Goal: Information Seeking & Learning: Learn about a topic

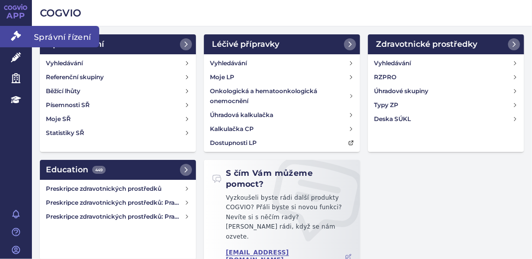
click at [19, 37] on icon at bounding box center [16, 36] width 10 height 10
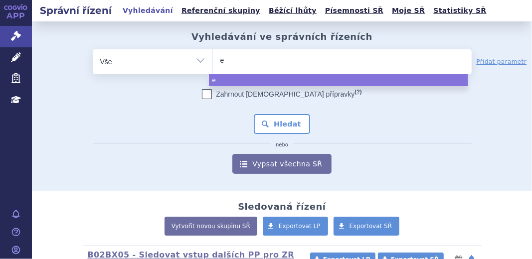
type input "ev"
type input "evr"
type input "evry"
type input "evrys"
type input "evrysd"
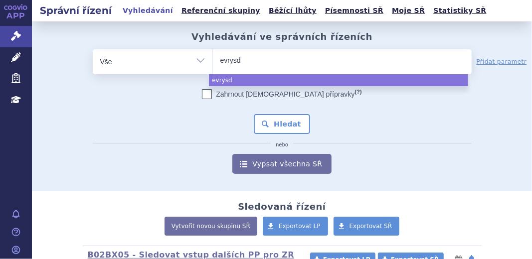
type input "[MEDICAL_DATA]"
click at [252, 65] on input "[MEDICAL_DATA]" at bounding box center [241, 60] width 42 height 12
select select "[MEDICAL_DATA]"
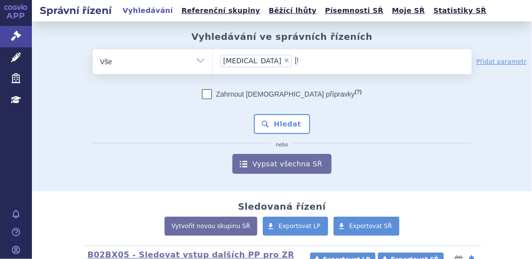
type input "evrysd"
select select
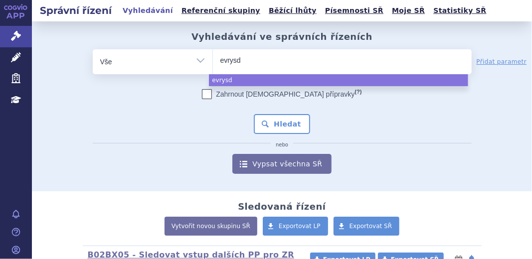
type input "evrys"
type input "evry"
type input "evr"
type input "ev"
type input "evr"
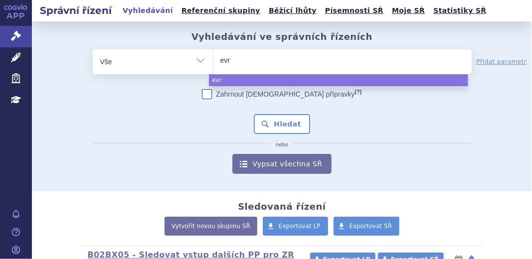
type input "evry"
type input "evrys"
type input "evrysd"
type input "evrysdi"
select select "evrysdi"
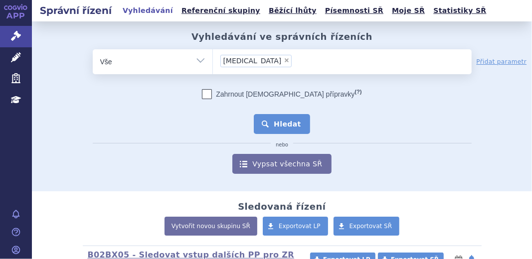
click at [275, 126] on button "Hledat" at bounding box center [282, 124] width 56 height 20
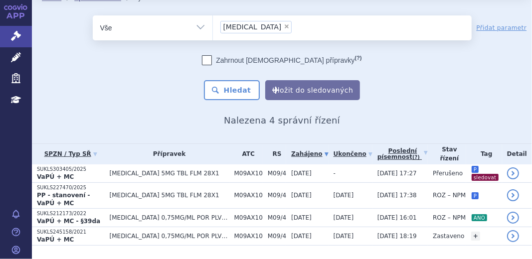
scroll to position [45, 0]
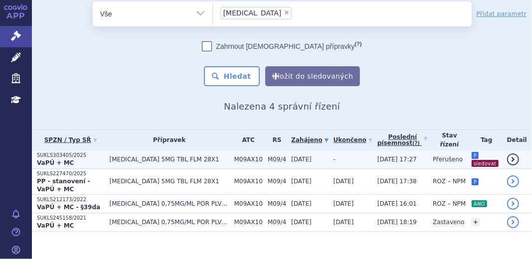
click at [92, 161] on p "VaPÚ + MC" at bounding box center [71, 163] width 68 height 8
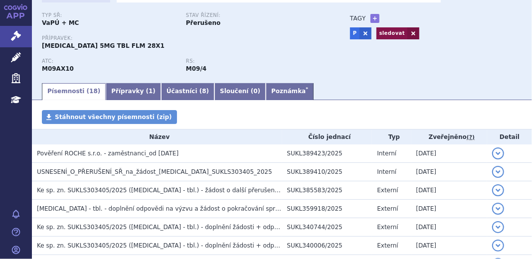
scroll to position [90, 0]
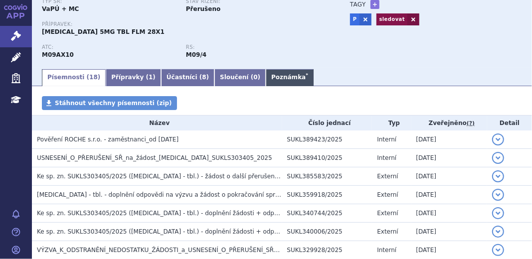
click at [266, 81] on link "Poznámka *" at bounding box center [290, 77] width 48 height 17
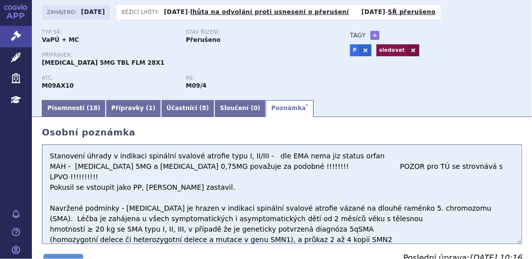
scroll to position [45, 0]
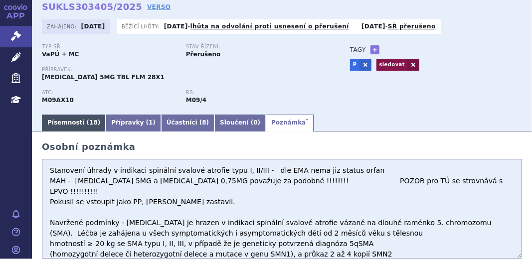
click at [67, 123] on link "Písemnosti ( 18 )" at bounding box center [74, 123] width 64 height 17
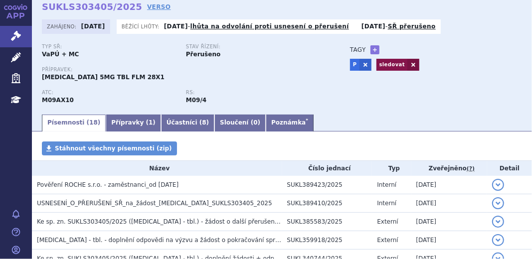
drag, startPoint x: 525, startPoint y: 65, endPoint x: 526, endPoint y: 70, distance: 5.6
click at [526, 70] on div "Správní řízení Vyhledávání Referenční skupiny Běžící lhůty Písemnosti SŘ Moje S…" at bounding box center [282, 129] width 500 height 259
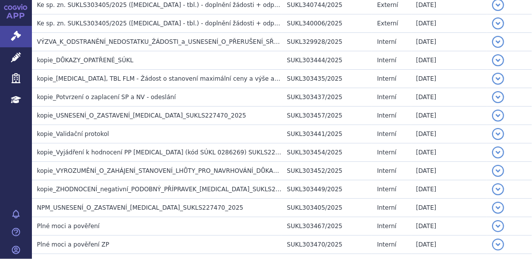
scroll to position [305, 0]
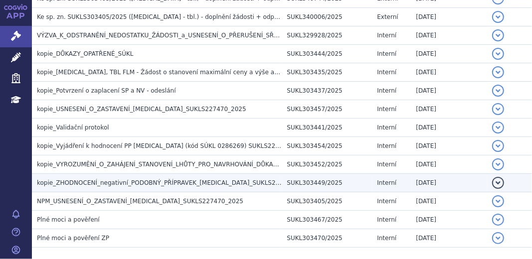
click at [248, 184] on span "kopie_ZHODNOCENÍ_negativní_PODOBNÝ_PŘÍPRAVEK_EVRYSDI_SUKLS227470_2025" at bounding box center [175, 183] width 276 height 7
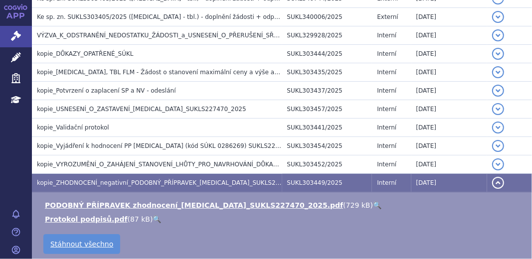
click at [373, 205] on link "🔍" at bounding box center [377, 205] width 8 height 8
click at [496, 183] on button "detail" at bounding box center [498, 183] width 12 height 12
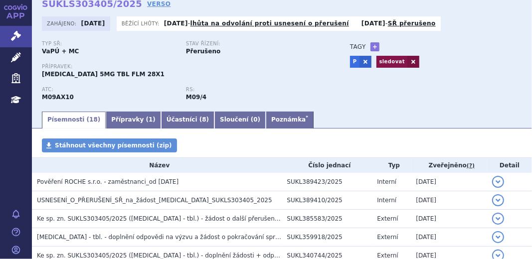
scroll to position [33, 0]
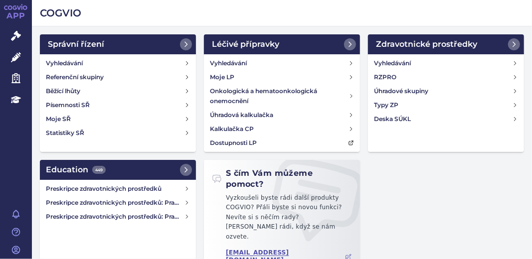
click at [26, 55] on link "Léčivé přípravky" at bounding box center [16, 57] width 32 height 21
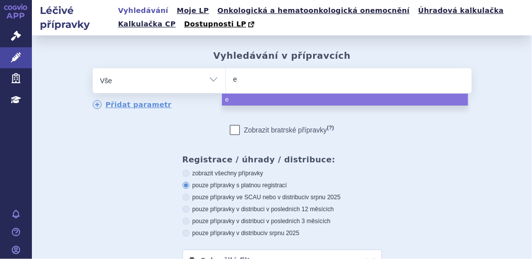
type input "ev"
type input "evr"
type input "evri"
type input "evris"
type input "evrisd"
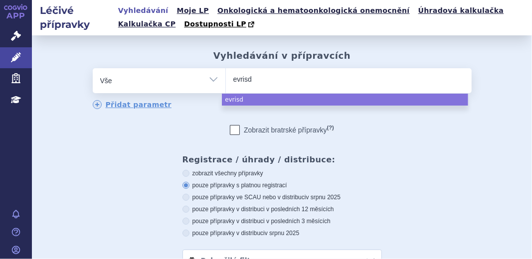
type input "evrisdi"
type input "evrisd"
type input "evri"
type input "evr"
type input "ev"
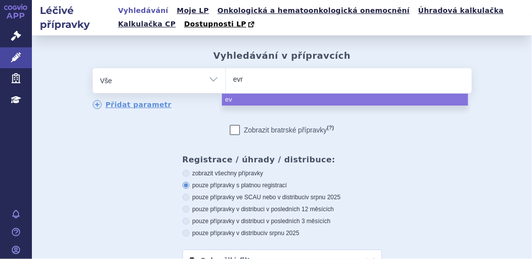
type input "evry"
type input "evrys"
type input "evrysd"
type input "[MEDICAL_DATA]"
select select "evrysdi"
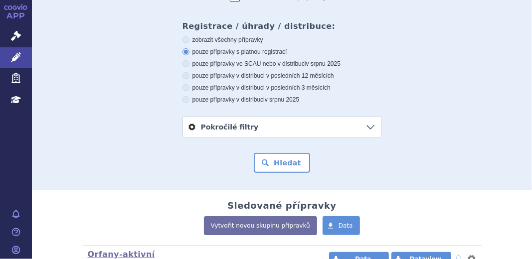
scroll to position [154, 0]
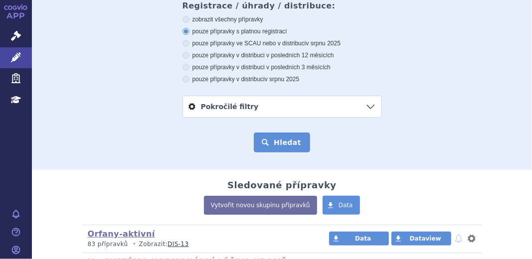
click at [289, 138] on button "Hledat" at bounding box center [282, 143] width 56 height 20
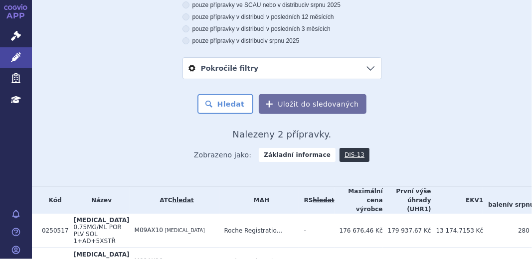
scroll to position [270, 0]
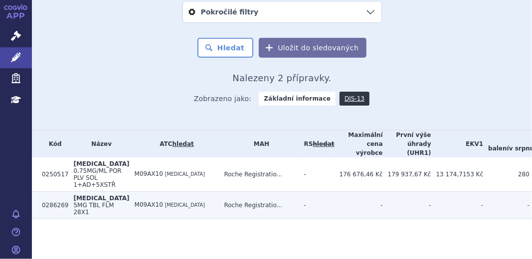
click at [80, 202] on span "5MG TBL FLM 28X1" at bounding box center [93, 209] width 40 height 14
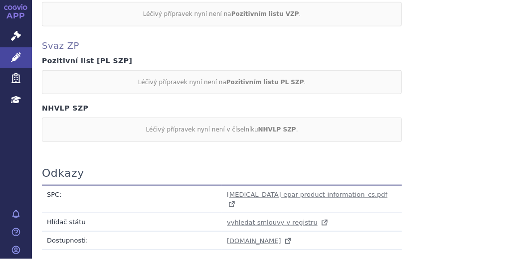
scroll to position [544, 0]
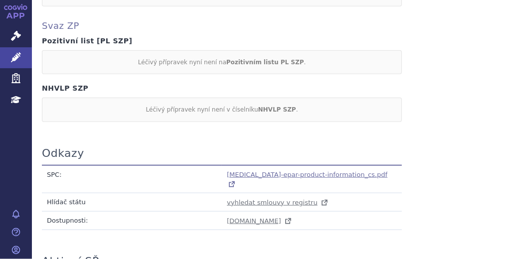
click at [284, 171] on span "evrysdi-epar-product-information_cs.pdf" at bounding box center [307, 174] width 161 height 7
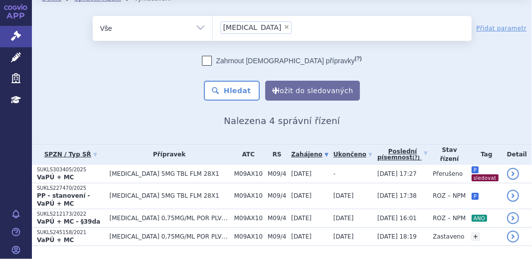
scroll to position [48, 0]
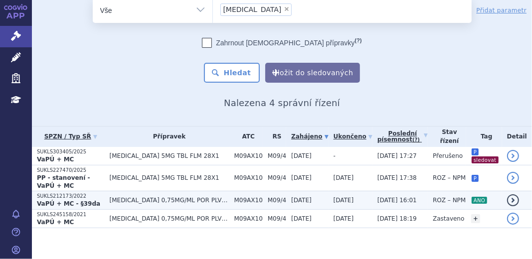
click at [84, 200] on strong "VaPÚ + MC - §39da" at bounding box center [68, 203] width 63 height 7
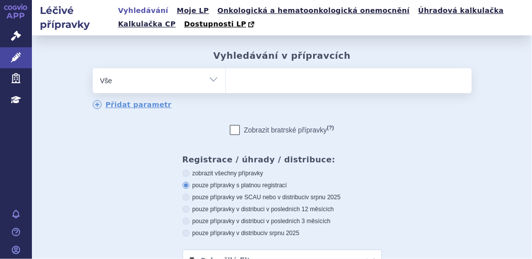
click at [255, 84] on ul at bounding box center [349, 78] width 246 height 21
click at [226, 84] on select at bounding box center [225, 80] width 0 height 25
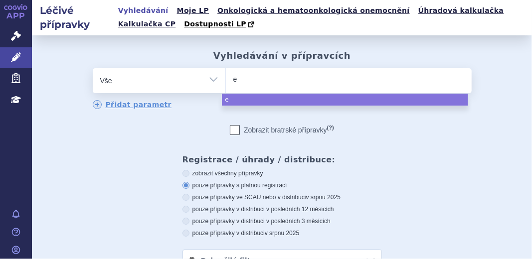
type input "ev"
type input "evr"
type input "evry"
type input "evrys"
type input "evrysd"
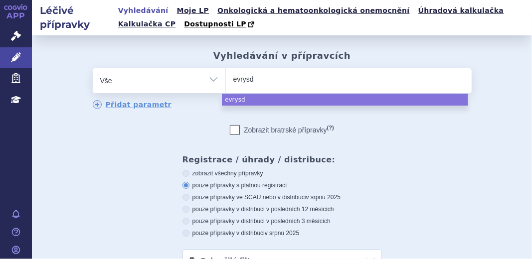
type input "[MEDICAL_DATA]"
select select "[MEDICAL_DATA]"
click at [380, 148] on div "odstranit Vše Přípravek/SUKL kód MAH VPOIS ATC/Aktivní látka" at bounding box center [282, 169] width 480 height 203
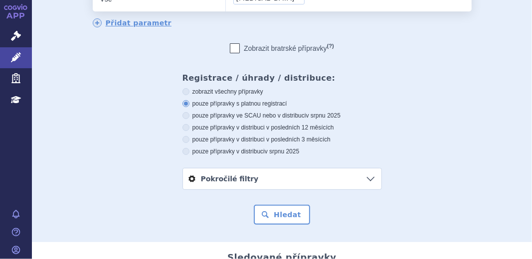
scroll to position [90, 0]
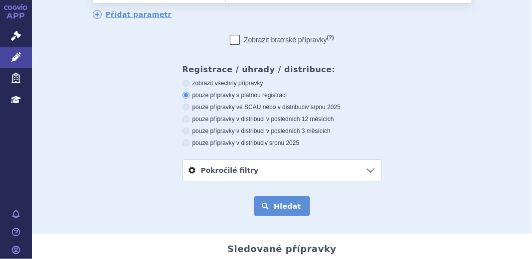
click at [280, 205] on button "Hledat" at bounding box center [282, 206] width 56 height 20
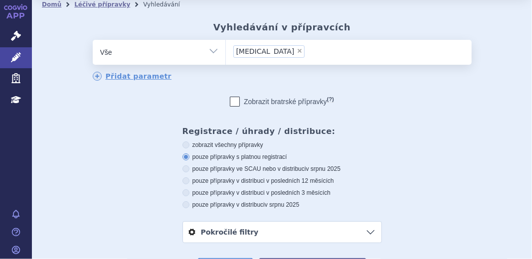
scroll to position [136, 0]
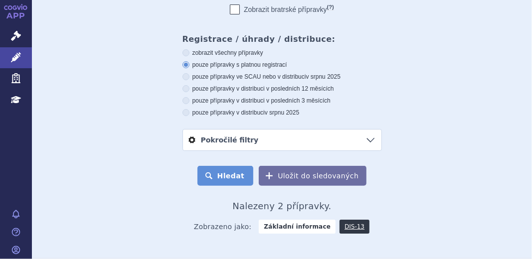
click at [223, 170] on button "Hledat" at bounding box center [225, 176] width 56 height 20
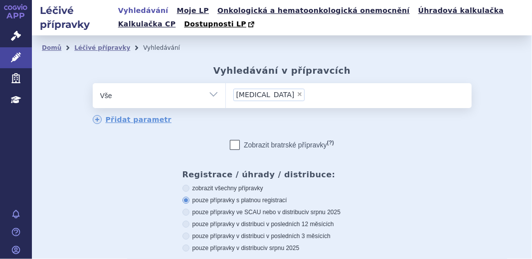
scroll to position [270, 0]
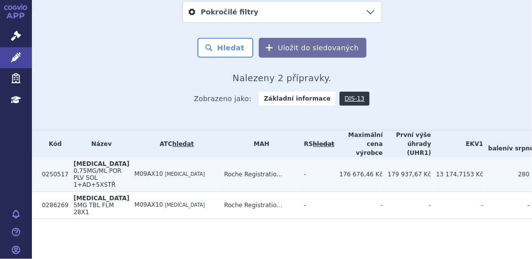
click at [86, 172] on span "0,75MG/ML POR PLV SOL 1+AD+5XSTŘ" at bounding box center [97, 178] width 48 height 21
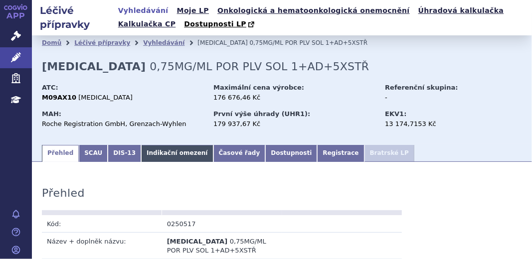
click at [163, 154] on link "Indikační omezení" at bounding box center [177, 153] width 72 height 17
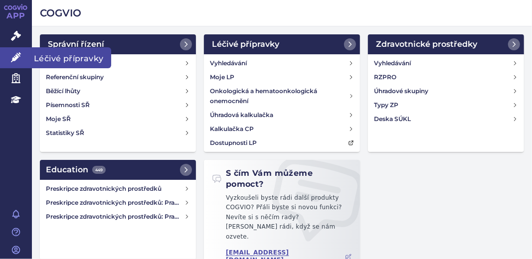
click at [11, 55] on icon at bounding box center [16, 57] width 10 height 10
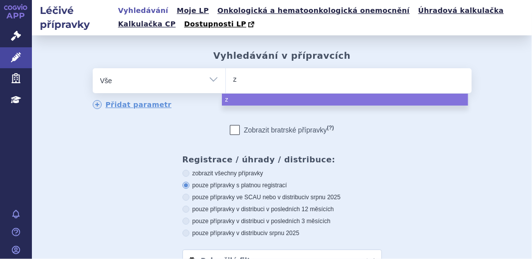
type input "zo"
type input "zol"
type input "zolg"
type input "zolge"
type input "zolgen"
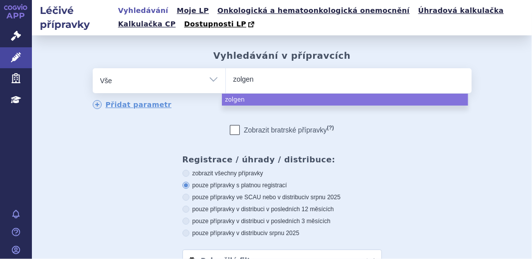
type input "zolgens"
type input "zolgensma"
select select "zolgensma"
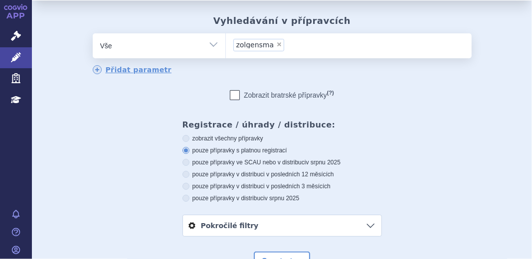
scroll to position [60, 0]
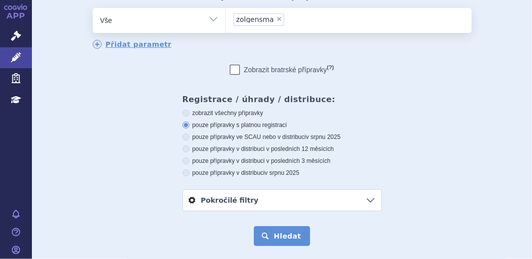
click at [283, 232] on button "Hledat" at bounding box center [282, 236] width 56 height 20
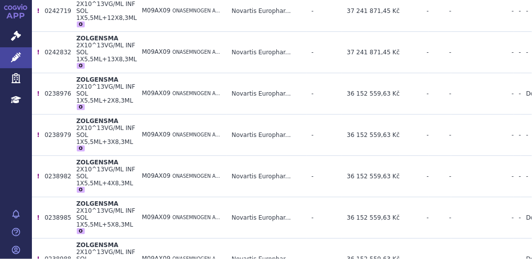
scroll to position [680, 0]
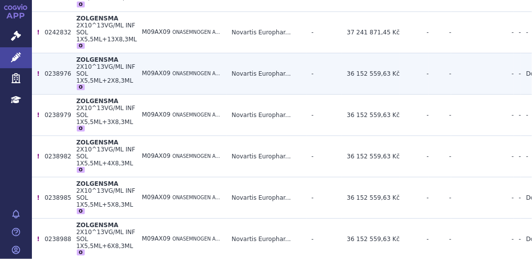
click at [91, 69] on td "ZOLGENSMA 2X10^13VG/ML INF SOL 1X5,5ML+2X8,3ML O" at bounding box center [104, 73] width 66 height 41
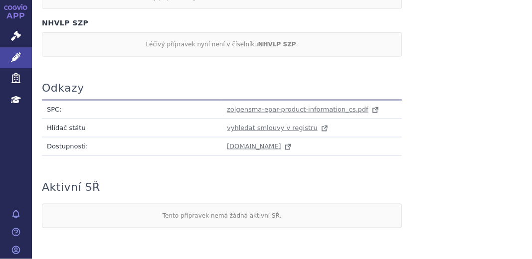
scroll to position [680, 0]
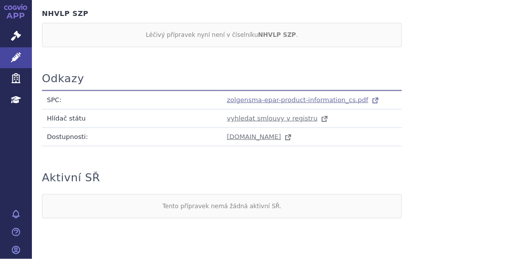
click at [305, 96] on span "zolgensma-epar-product-information_cs.pdf" at bounding box center [298, 99] width 142 height 7
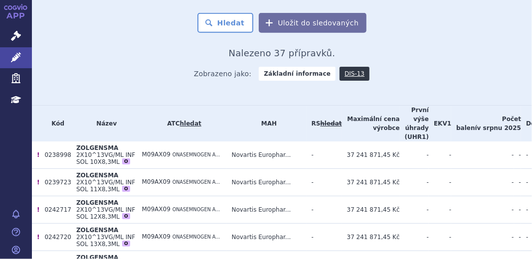
scroll to position [317, 0]
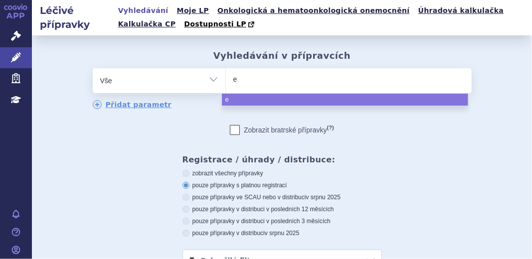
type input "ev"
type input "evr"
type input "evry"
type input "evrys"
type input "evrysd"
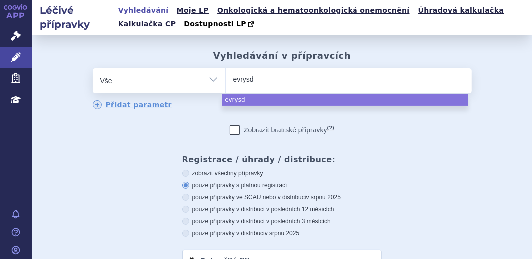
type input "[MEDICAL_DATA]"
select select "[MEDICAL_DATA]"
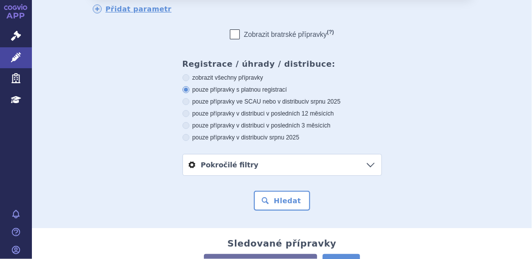
scroll to position [105, 0]
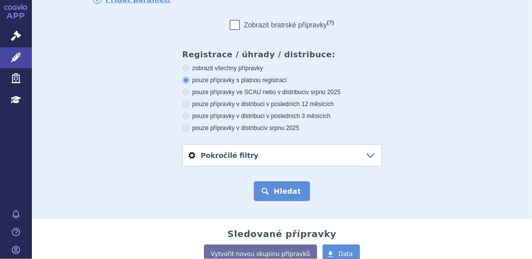
click at [270, 188] on button "Hledat" at bounding box center [282, 192] width 56 height 20
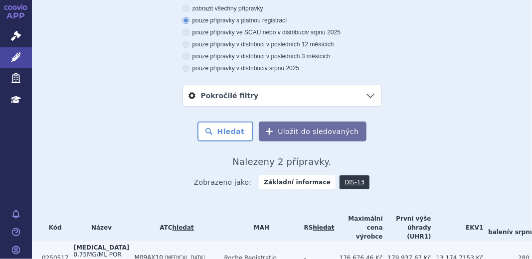
scroll to position [270, 0]
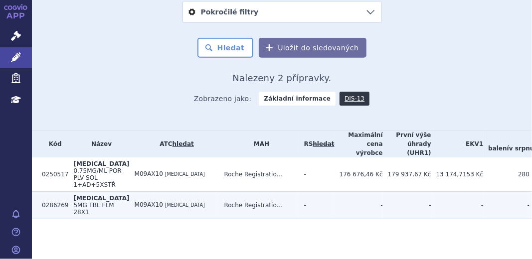
click at [84, 202] on span "5MG TBL FLM 28X1" at bounding box center [93, 209] width 40 height 14
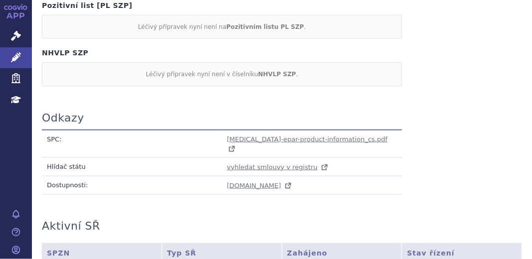
scroll to position [589, 0]
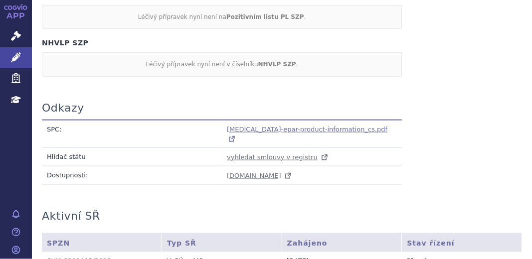
click at [227, 126] on span "evrysdi-epar-product-information_cs.pdf" at bounding box center [307, 129] width 161 height 7
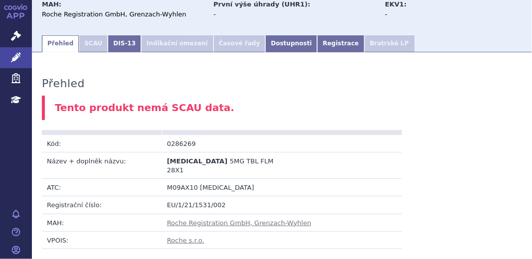
scroll to position [45, 0]
